Goal: Transaction & Acquisition: Purchase product/service

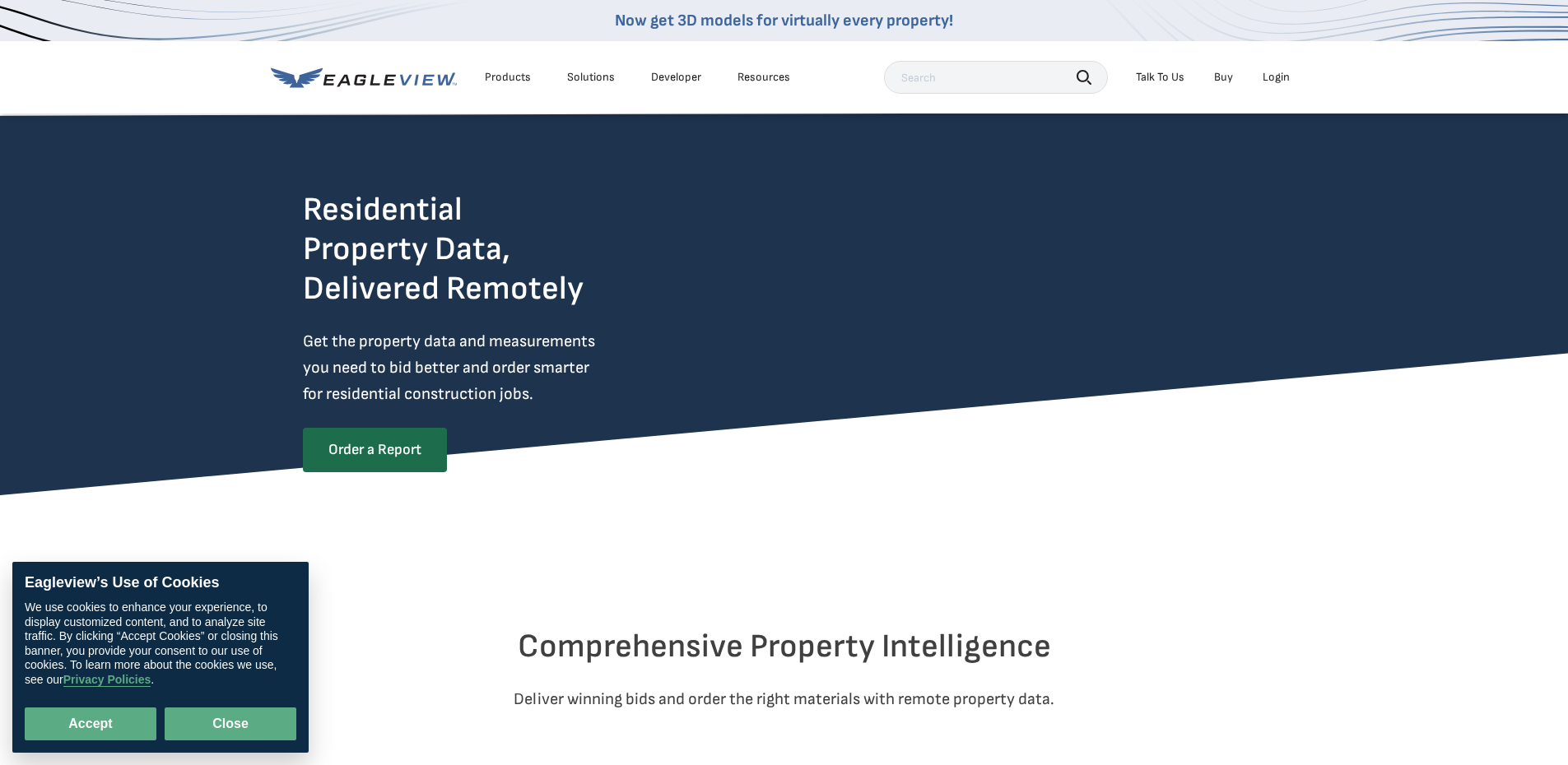
click at [276, 726] on button "Close" at bounding box center [231, 724] width 132 height 33
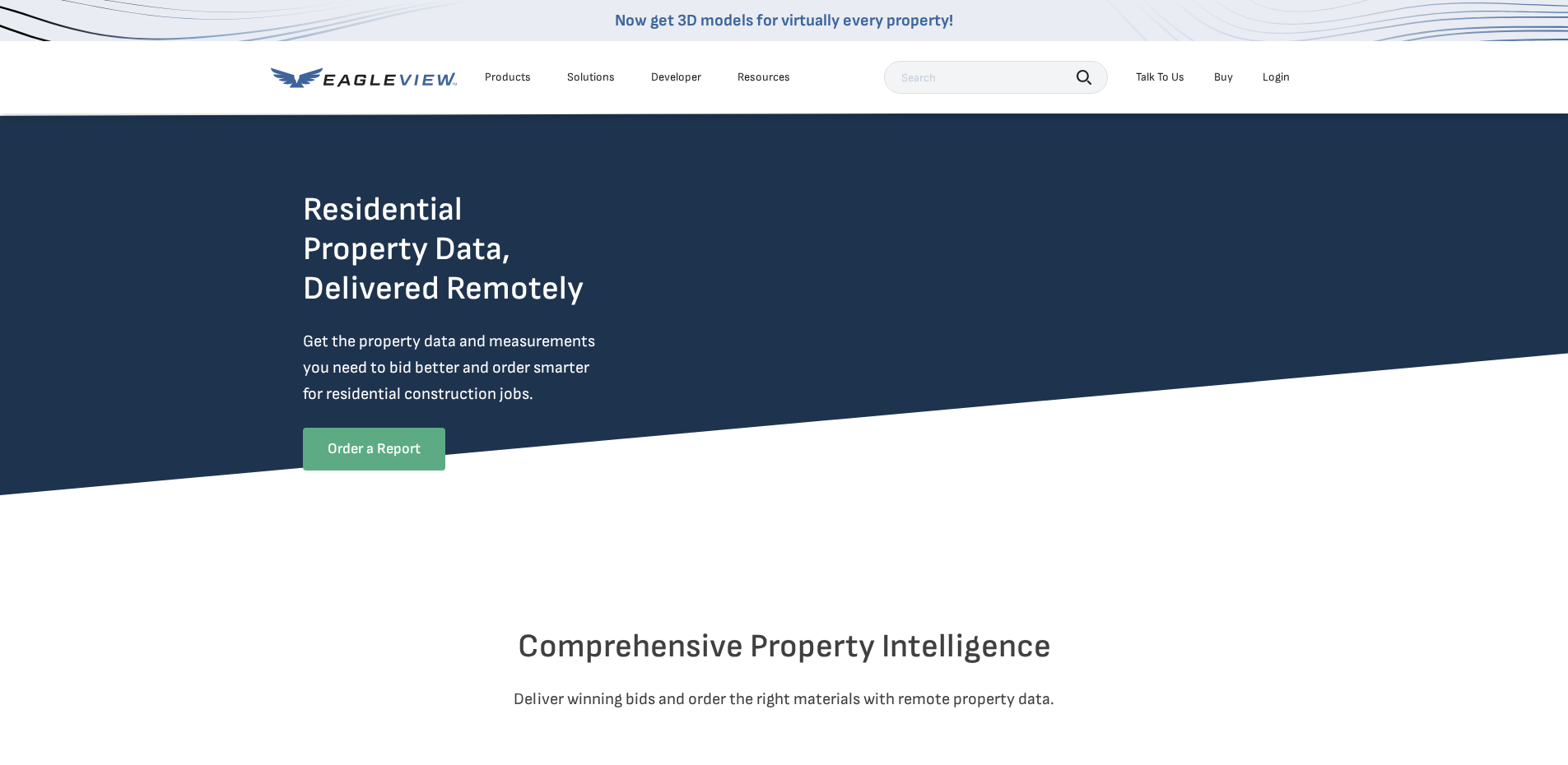
click at [392, 450] on link "Order a Report" at bounding box center [374, 449] width 142 height 43
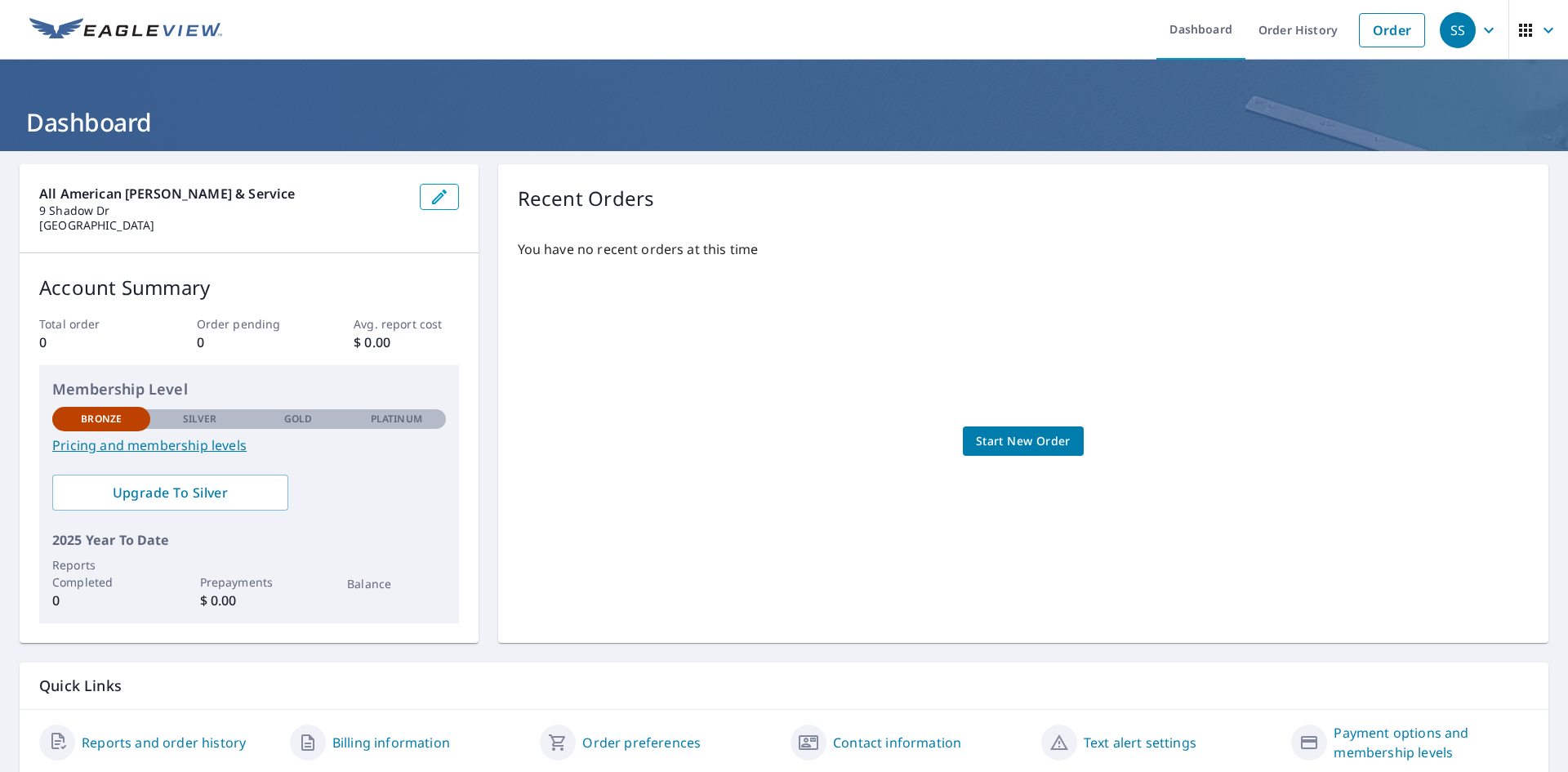
click at [165, 450] on link "Pricing and membership levels" at bounding box center [249, 445] width 393 height 20
click at [1022, 439] on span "Start New Order" at bounding box center [1023, 442] width 95 height 21
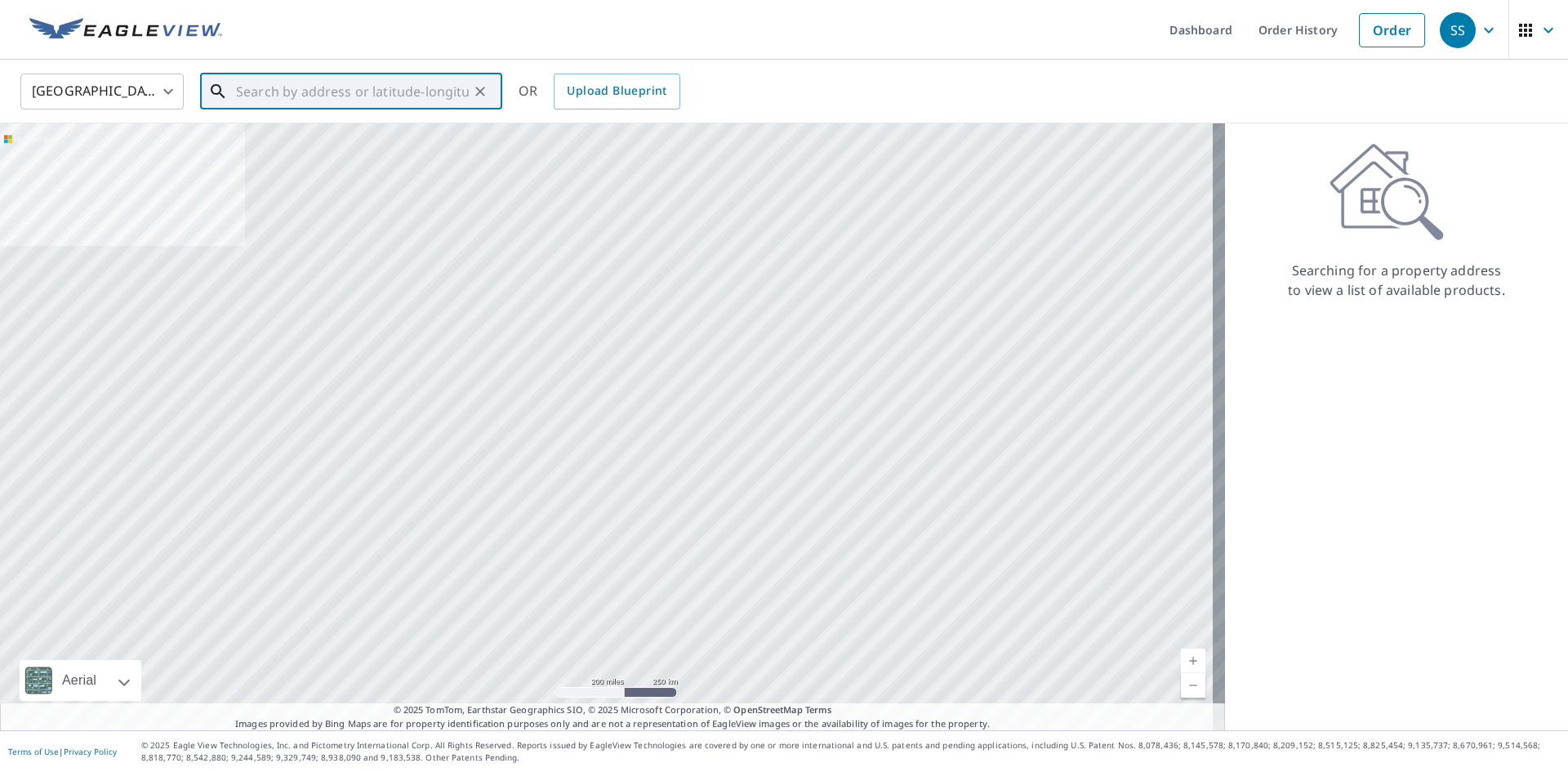
click at [240, 96] on input "text" at bounding box center [353, 92] width 233 height 45
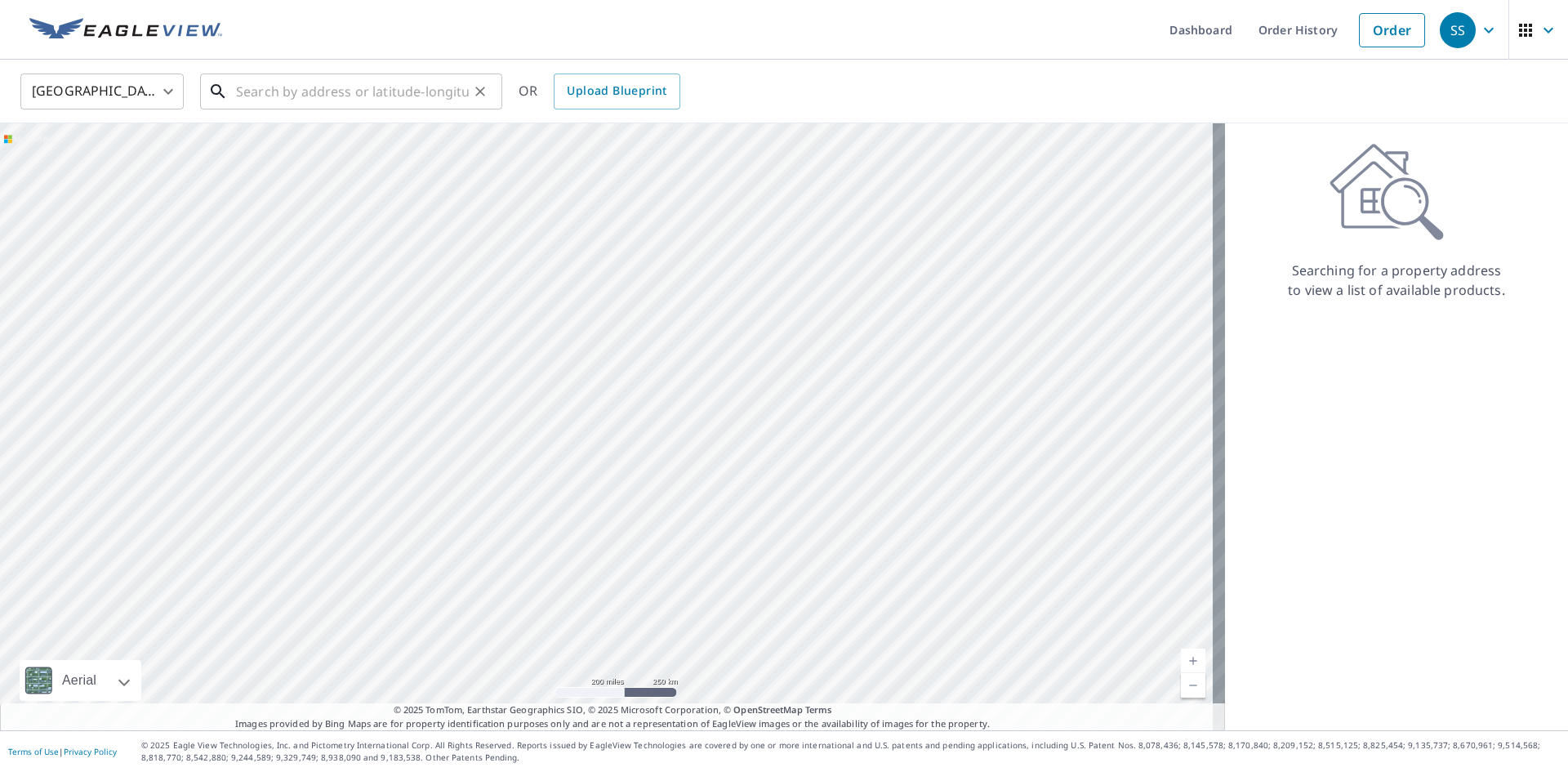
click at [253, 97] on input "text" at bounding box center [353, 92] width 233 height 45
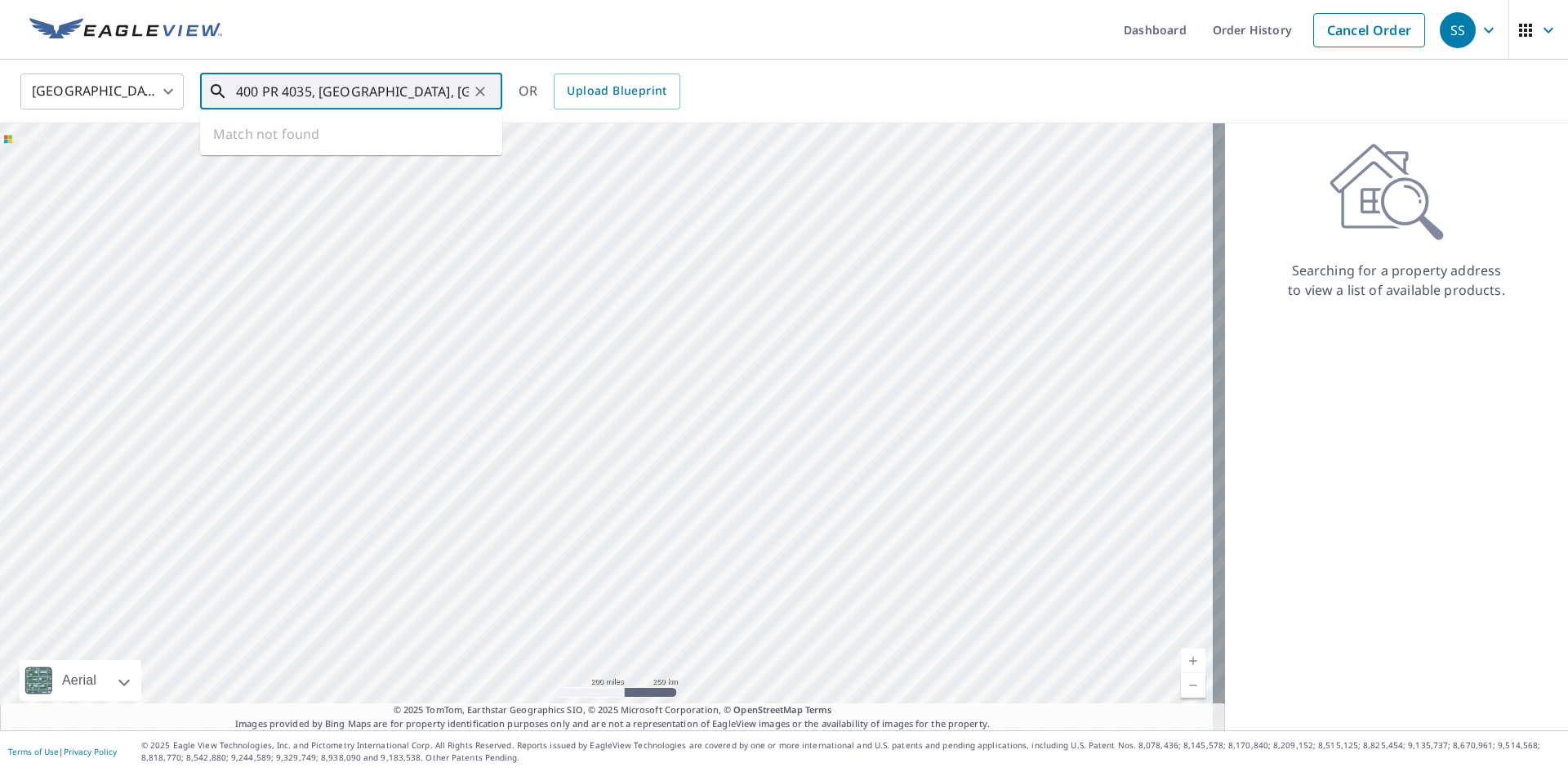
type input "400 PR 4035, Marshall, TX"
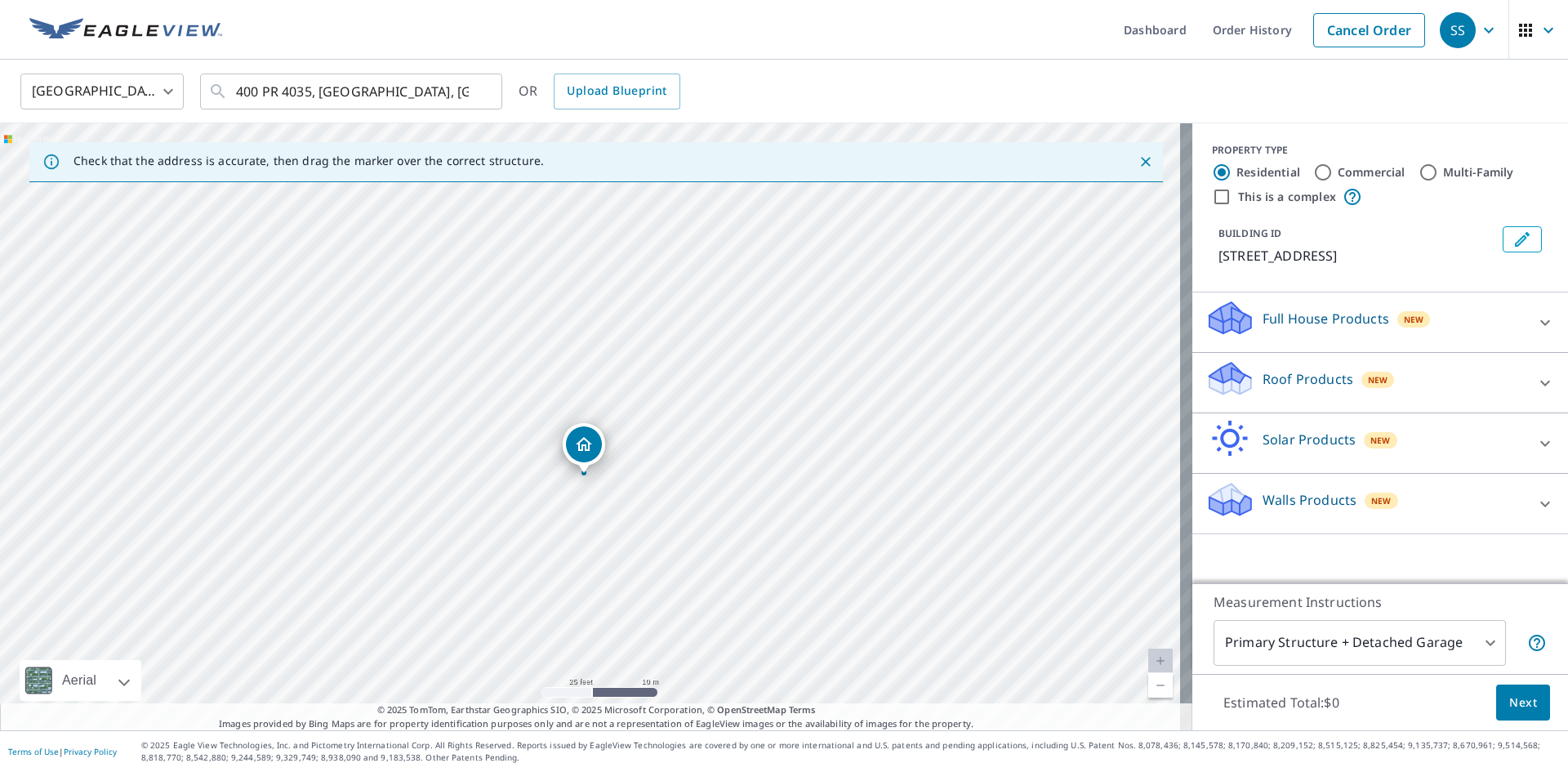
click at [1167, 518] on div "400 Private Road 4035 Marshall, TX 75670" at bounding box center [596, 427] width 1193 height 607
click at [852, 61] on div "United States US ​ 400 PR 4035, Marshall, TX ​ OR Upload Blueprint" at bounding box center [784, 91] width 1568 height 63
click at [1138, 161] on icon "Close" at bounding box center [1145, 161] width 16 height 16
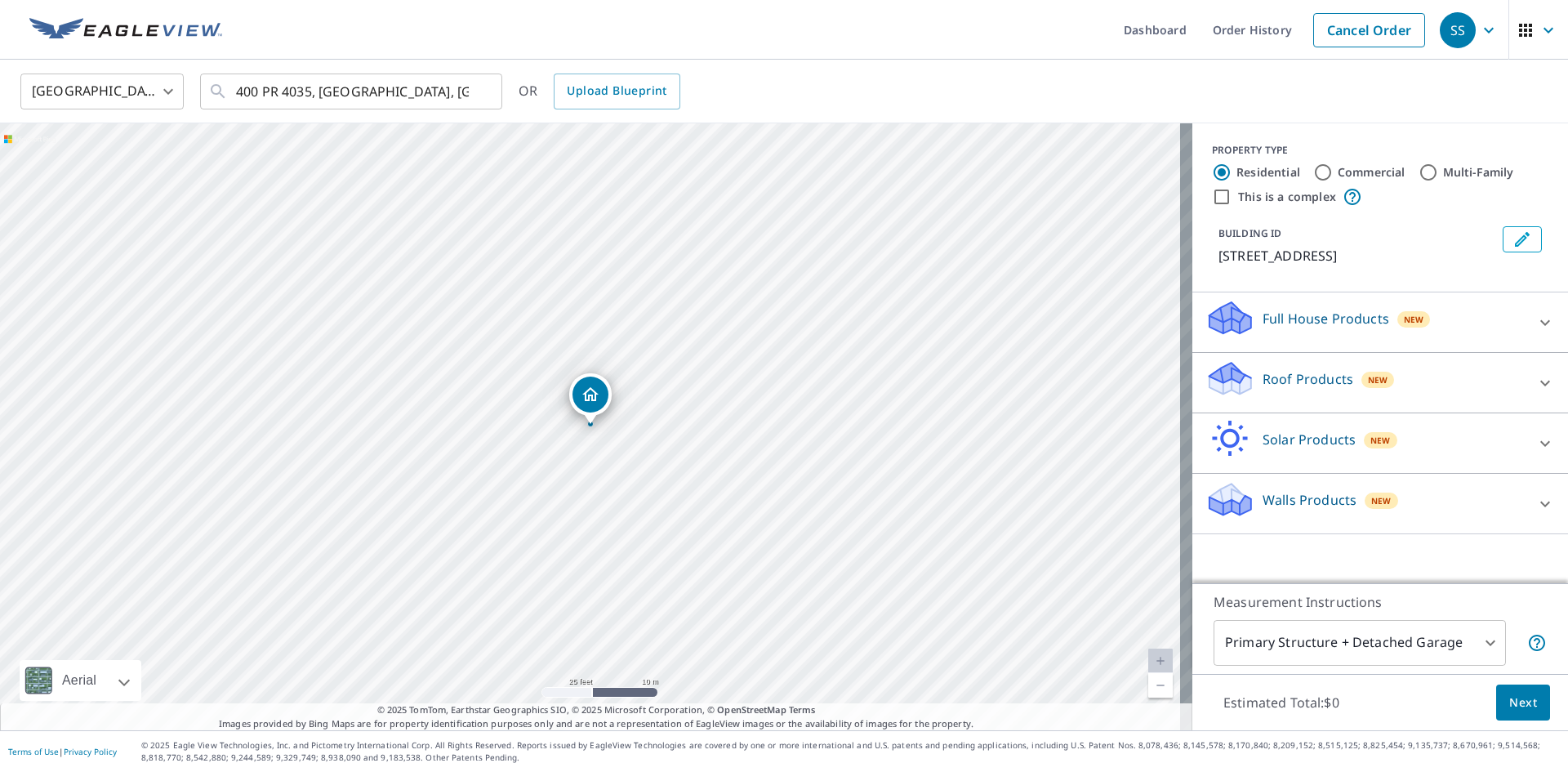
drag, startPoint x: 370, startPoint y: 243, endPoint x: 377, endPoint y: 232, distance: 13.0
click at [377, 232] on div "400 Private Road 4035 Marshall, TX 75670" at bounding box center [596, 427] width 1193 height 607
click at [667, 277] on div "400 Private Road 4035 Marshall, TX 75670" at bounding box center [596, 427] width 1193 height 607
drag, startPoint x: 11, startPoint y: 10, endPoint x: 899, endPoint y: 661, distance: 1101.1
click at [899, 661] on div "Dashboard Order History Cancel Order SS United States US ​ 400 PR 4035, Marshal…" at bounding box center [784, 386] width 1568 height 772
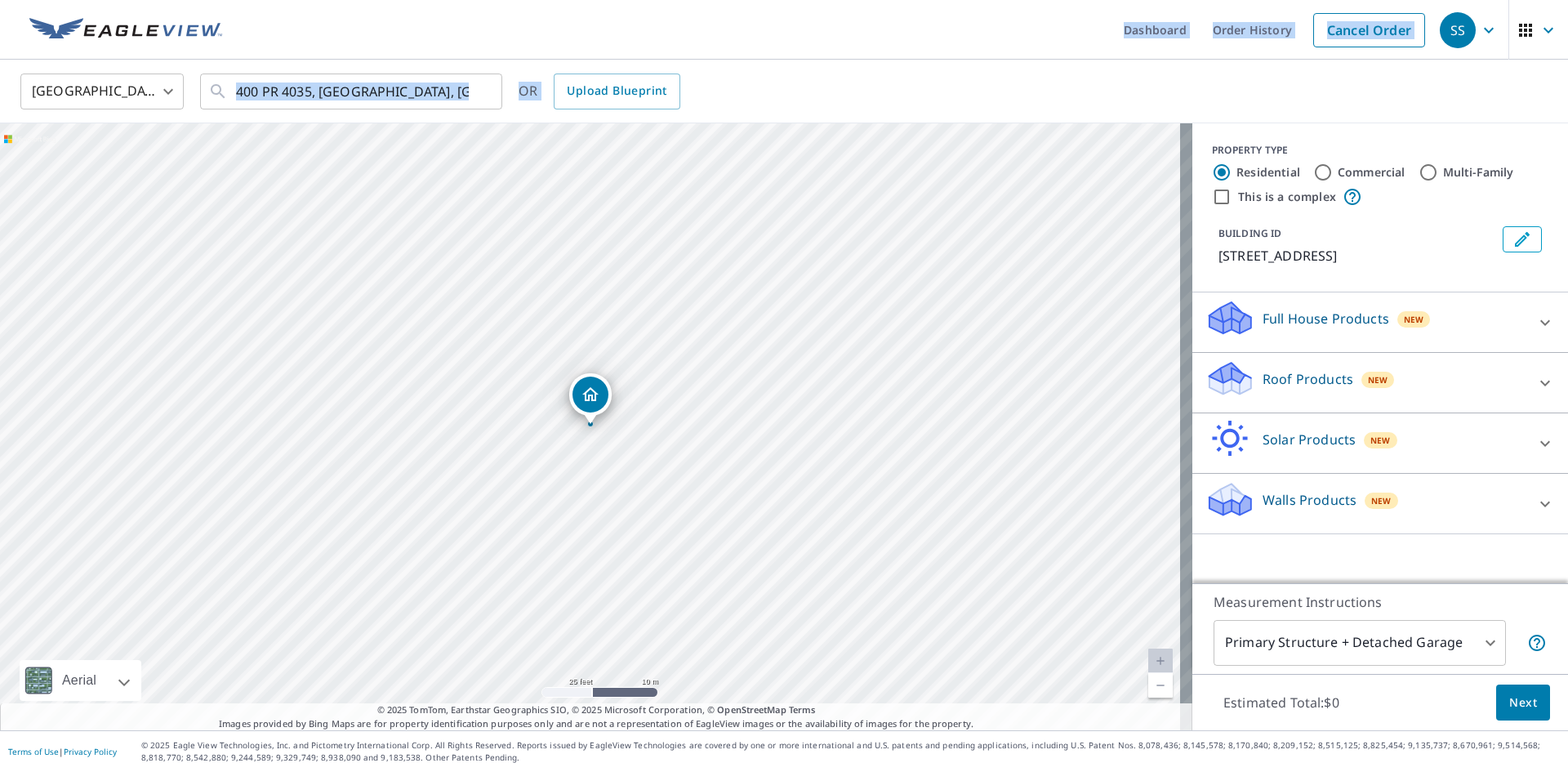
copy div "Dashboard Order History Cancel Order SS United States ​ ​ OR Upload Blueprint"
click at [593, 84] on span "Upload Blueprint" at bounding box center [616, 91] width 99 height 21
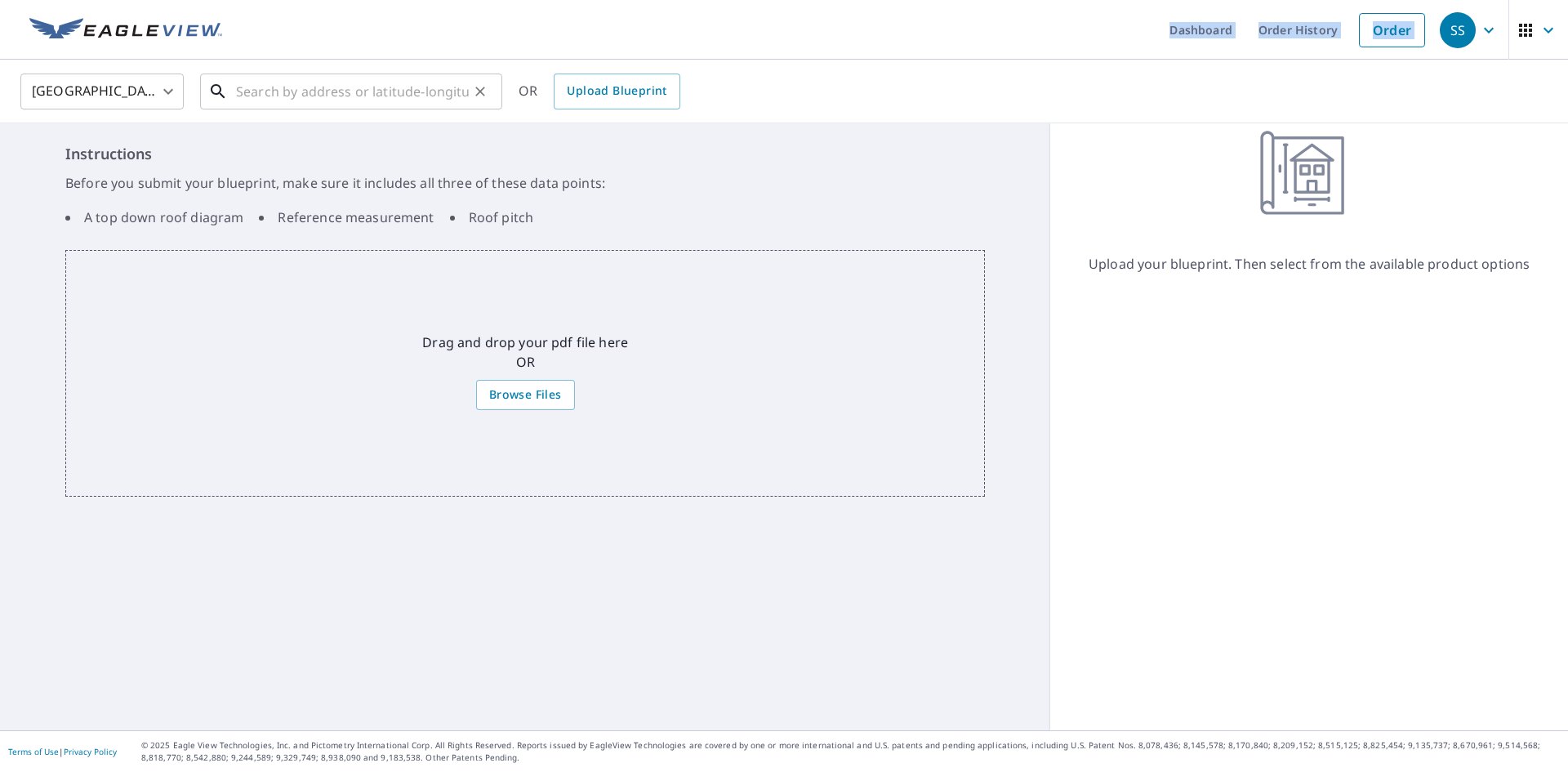
click at [436, 98] on input "text" at bounding box center [353, 92] width 233 height 45
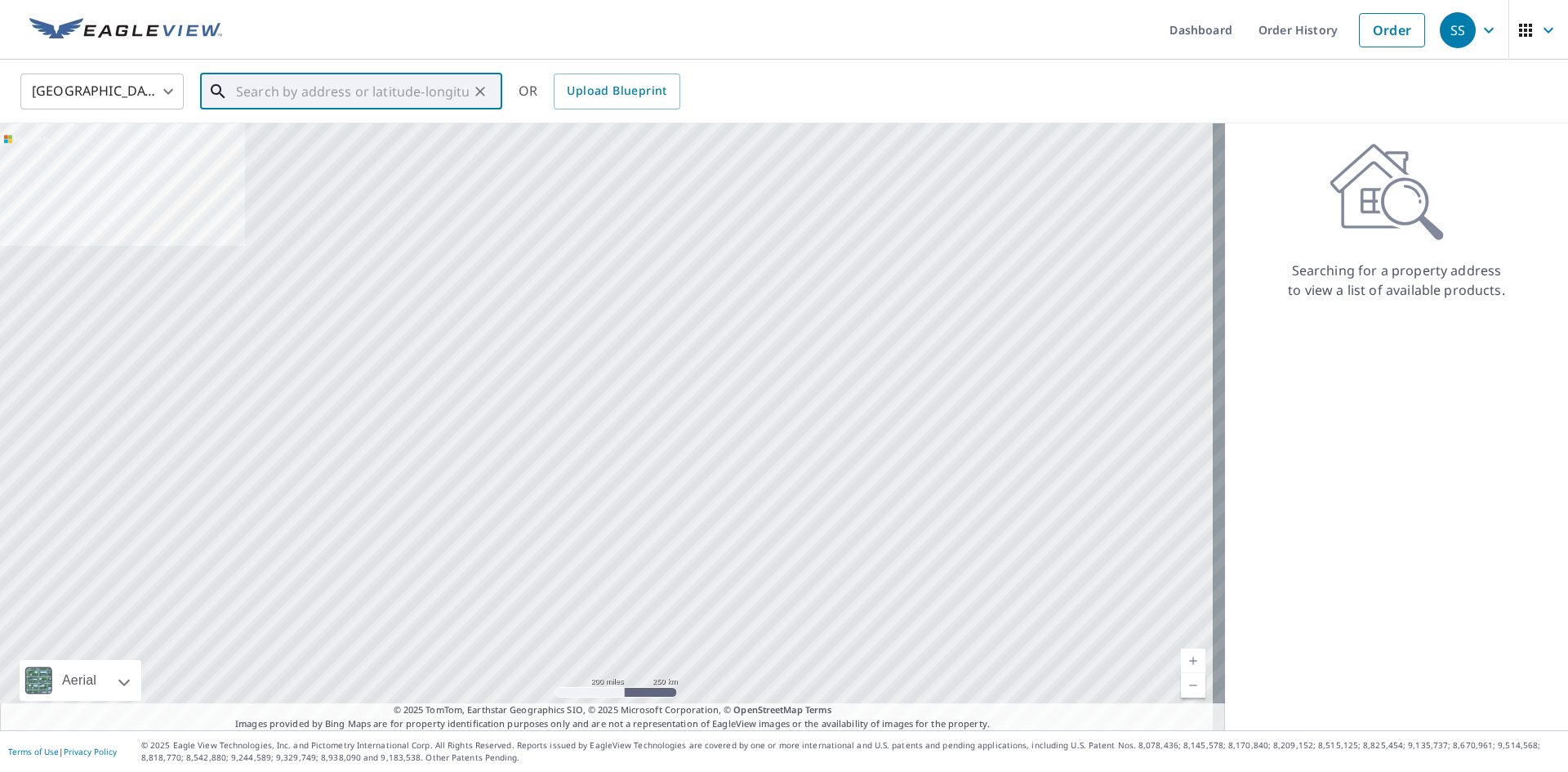
click at [365, 96] on input "text" at bounding box center [353, 92] width 233 height 45
click at [308, 99] on input "text" at bounding box center [353, 92] width 233 height 45
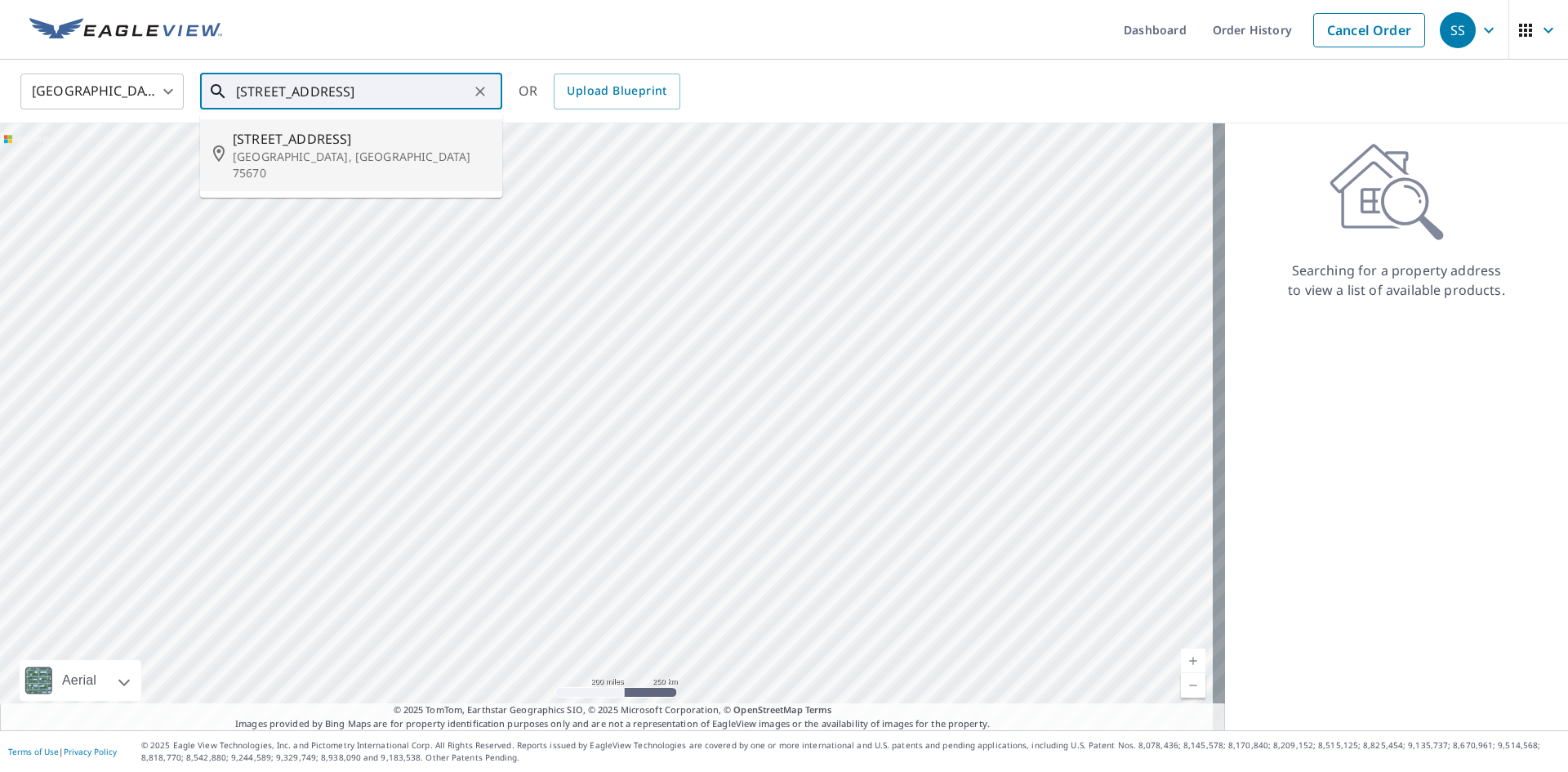
click at [329, 158] on p "Marshall, TX 75670" at bounding box center [360, 165] width 256 height 33
type input "400 Private Road 4035 Marshall, TX 75670"
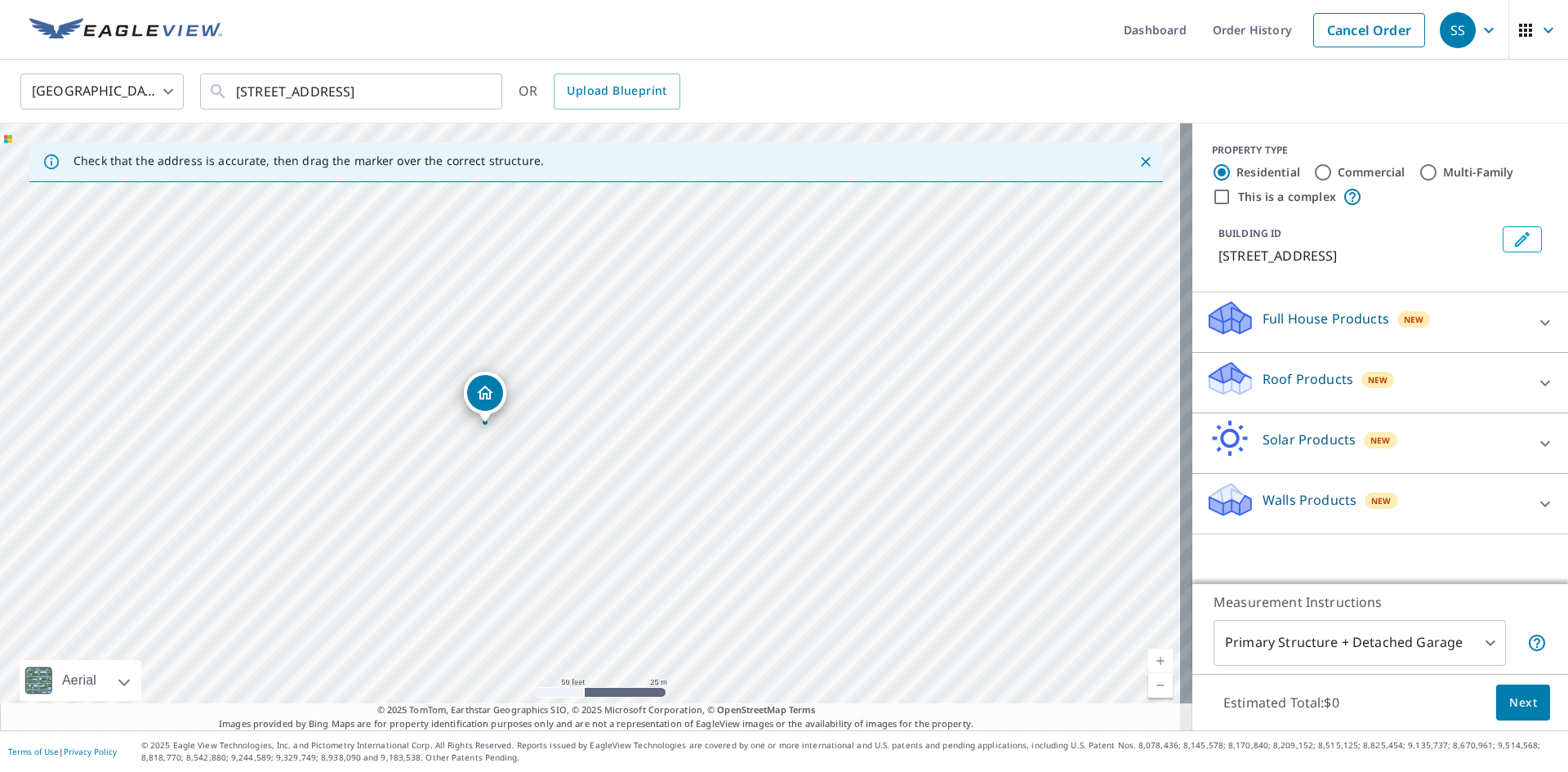
drag, startPoint x: 431, startPoint y: 468, endPoint x: 599, endPoint y: 528, distance: 178.4
click at [599, 528] on div "400 Private Road 4035 Marshall, TX 75670" at bounding box center [596, 427] width 1193 height 607
